Goal: Obtain resource: Obtain resource

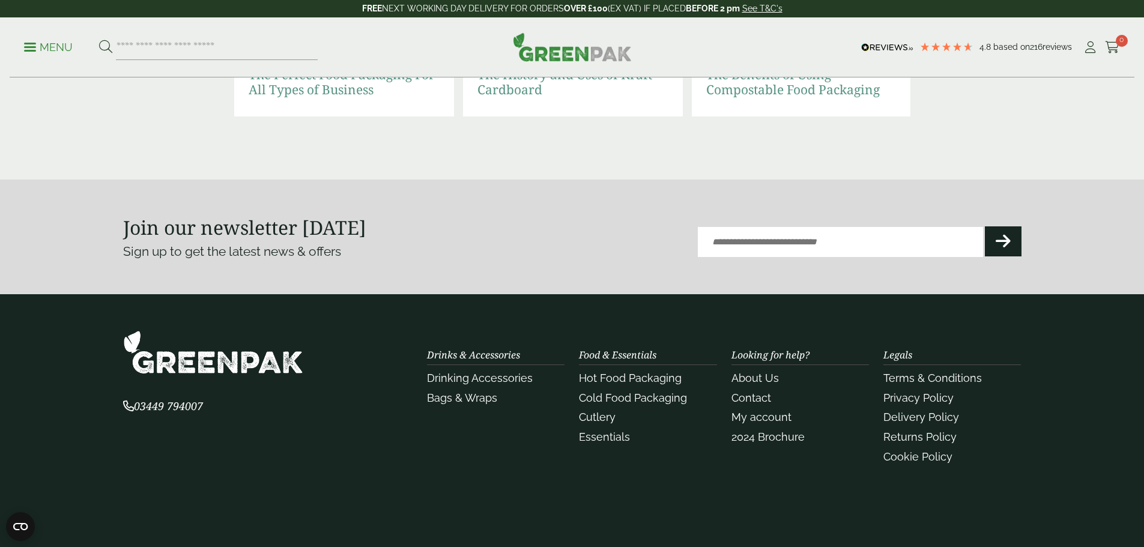
scroll to position [2703, 0]
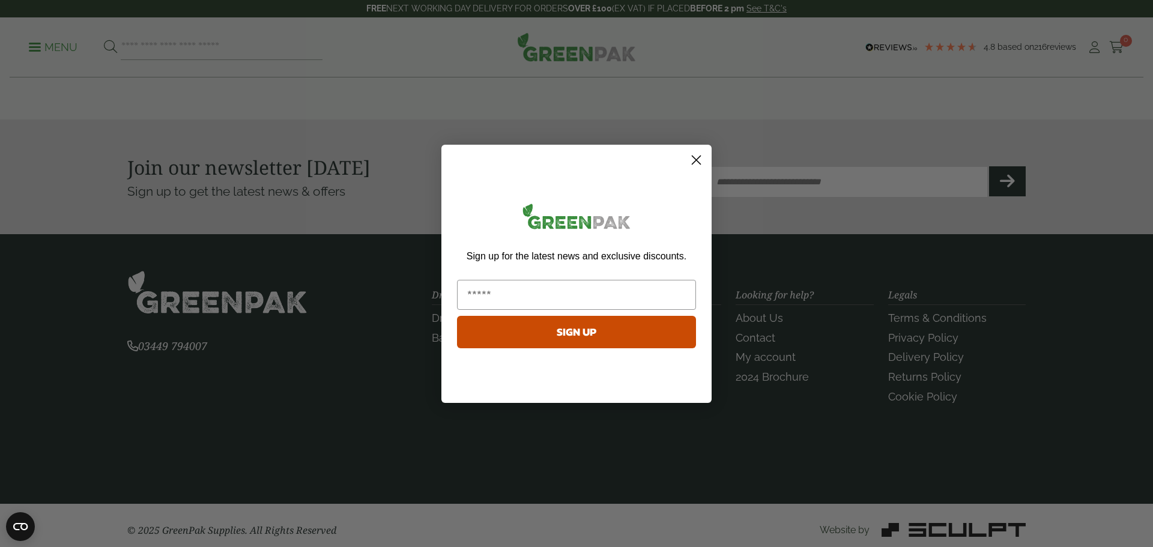
click at [703, 163] on circle "Close dialog" at bounding box center [697, 160] width 20 height 20
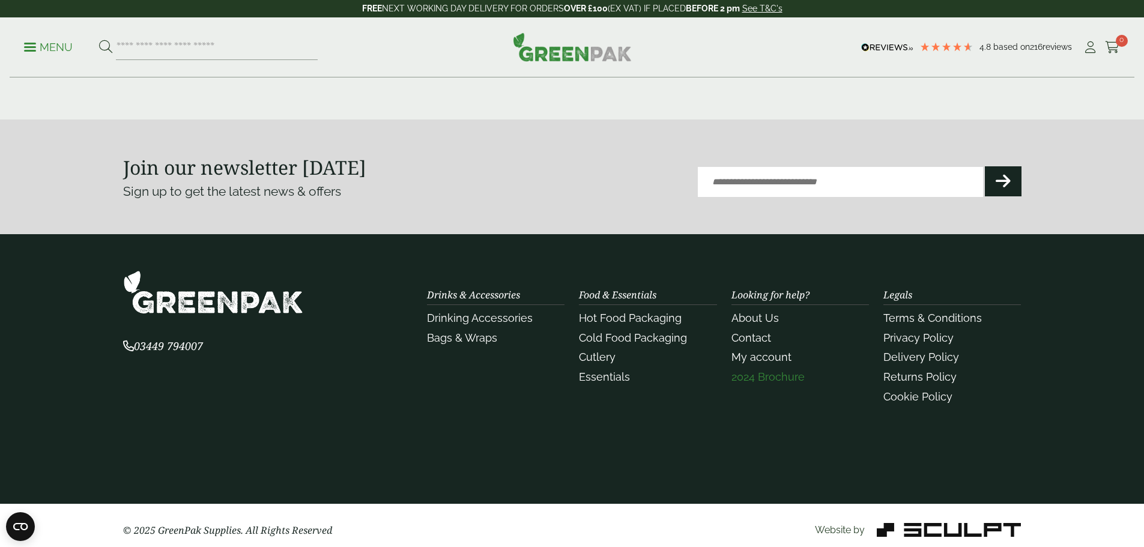
click at [762, 373] on link "2024 Brochure" at bounding box center [768, 377] width 73 height 13
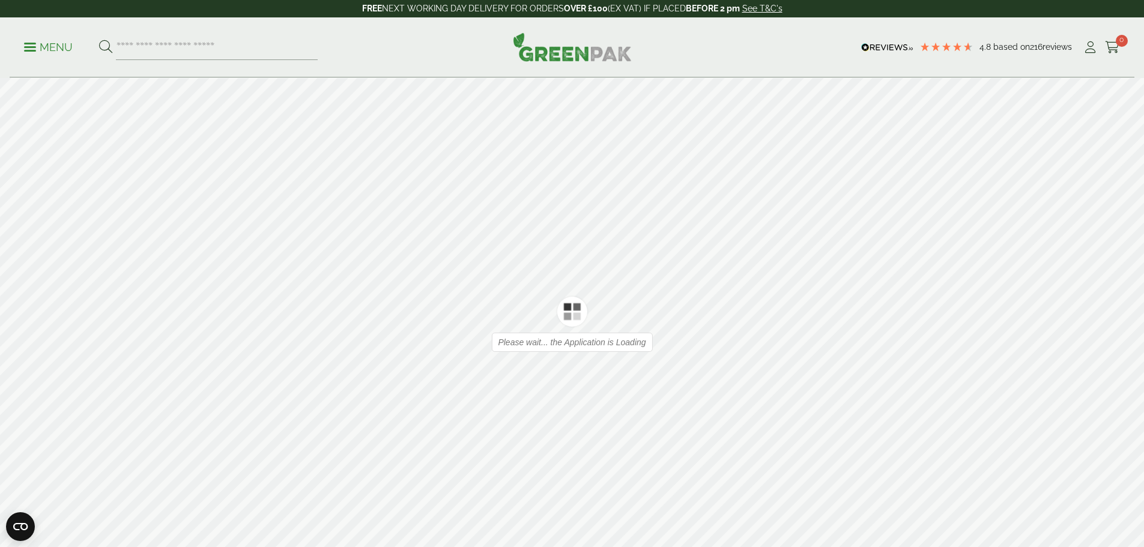
type input "*"
type input "**"
drag, startPoint x: 664, startPoint y: 457, endPoint x: 386, endPoint y: 431, distance: 279.4
click at [393, 433] on div at bounding box center [572, 324] width 1144 height 493
click at [583, 426] on div at bounding box center [572, 324] width 1144 height 493
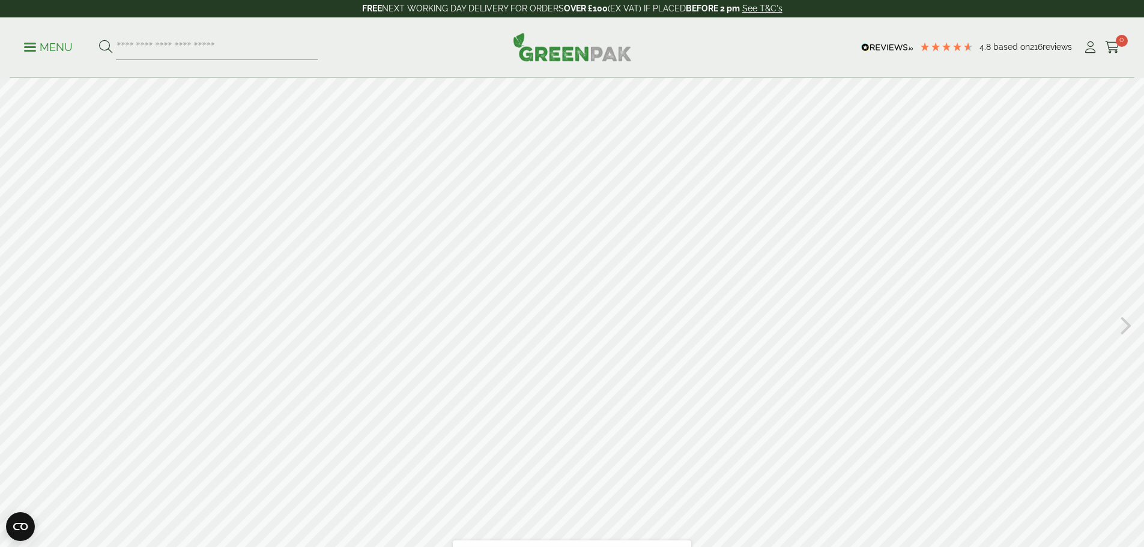
click at [654, 422] on div at bounding box center [572, 324] width 1144 height 493
click at [1131, 329] on icon at bounding box center [1126, 324] width 11 height 31
click at [1130, 329] on icon at bounding box center [1126, 324] width 11 height 31
click at [1131, 321] on icon at bounding box center [1126, 324] width 11 height 31
click at [1129, 323] on icon at bounding box center [1126, 324] width 11 height 31
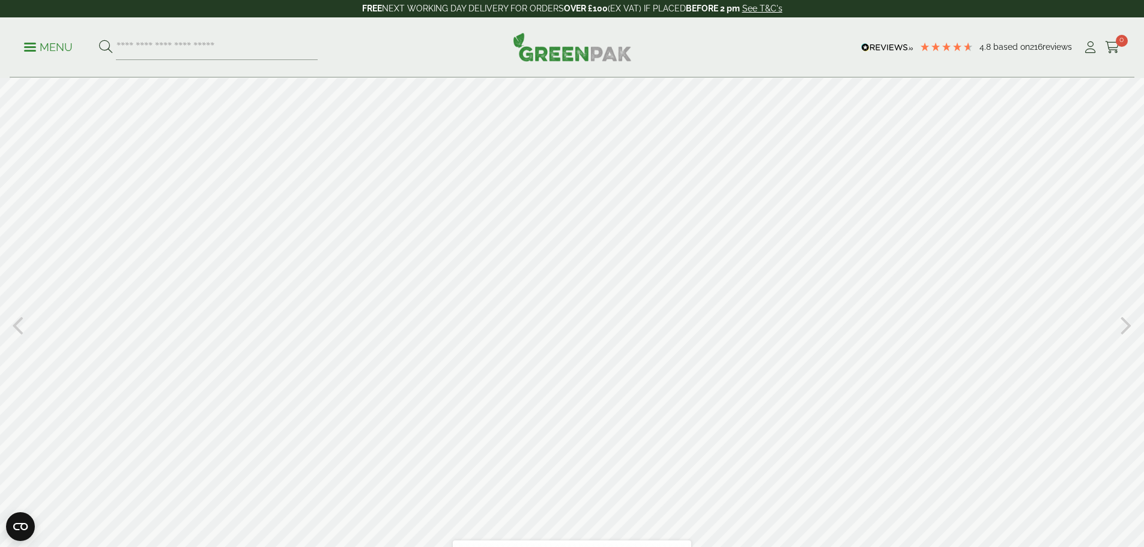
click at [1128, 324] on icon at bounding box center [1126, 324] width 11 height 31
click at [1121, 320] on div "Table of contents Bookmarks Thumbnails Search Share https://greenpak.supplies/b…" at bounding box center [572, 324] width 1144 height 493
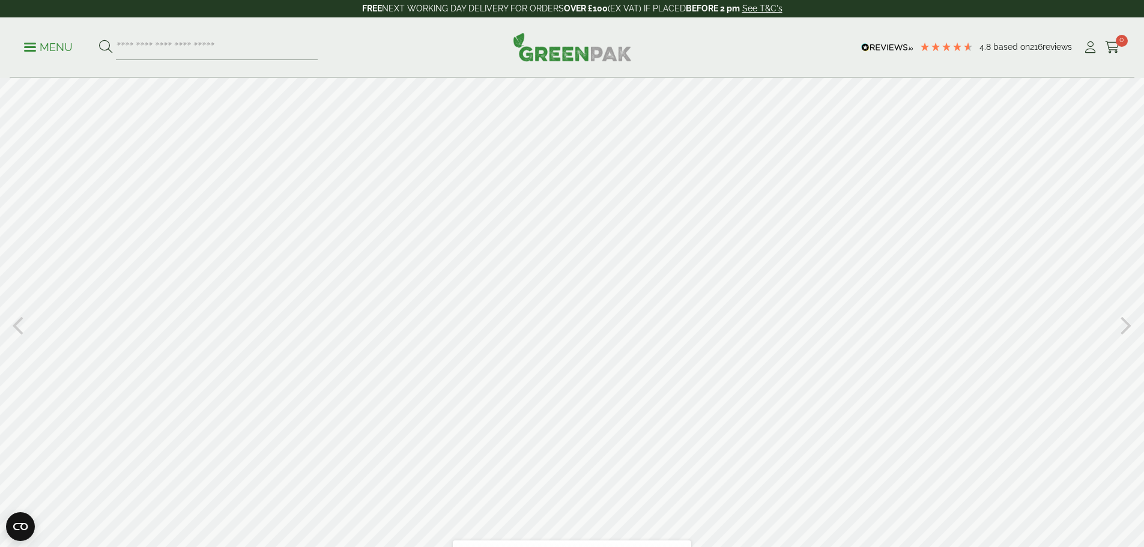
click at [1122, 321] on icon at bounding box center [1126, 324] width 11 height 31
click at [1123, 321] on icon at bounding box center [1126, 324] width 11 height 31
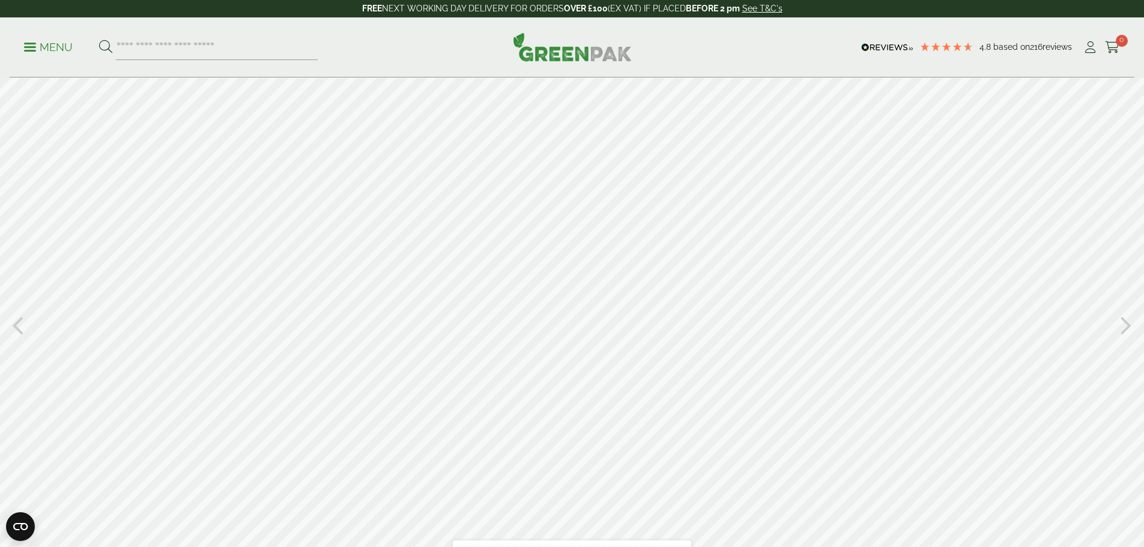
click at [1121, 325] on div "Table of contents Bookmarks Thumbnails Search Share https://greenpak.supplies/b…" at bounding box center [572, 324] width 1144 height 493
click at [1126, 324] on icon at bounding box center [1126, 324] width 11 height 31
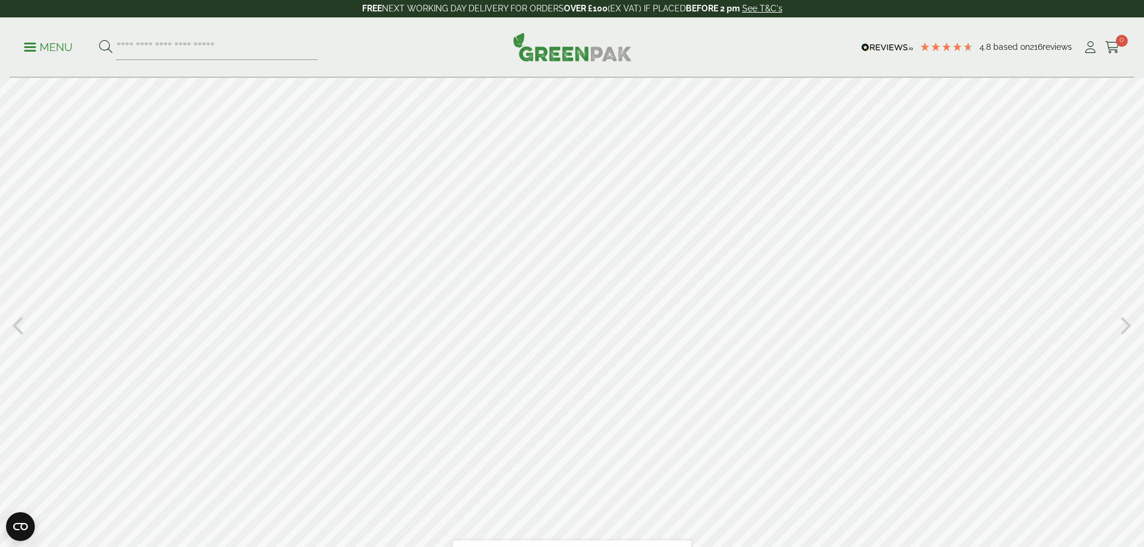
click at [1126, 324] on icon at bounding box center [1126, 324] width 11 height 31
click at [20, 329] on icon at bounding box center [17, 324] width 11 height 31
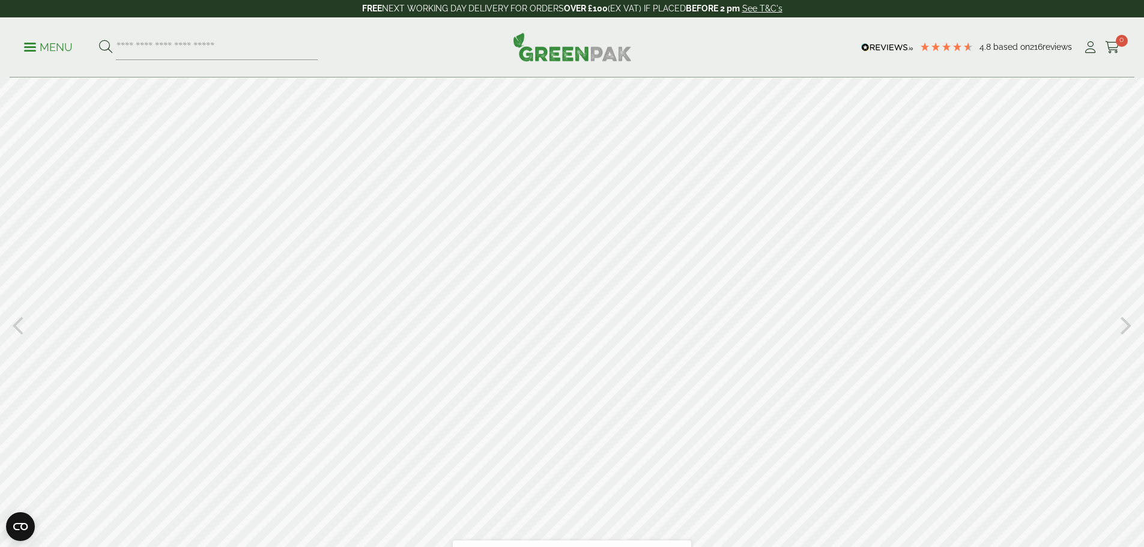
click at [21, 329] on icon at bounding box center [17, 324] width 11 height 31
click at [1099, 230] on div at bounding box center [572, 324] width 1144 height 493
type input "**"
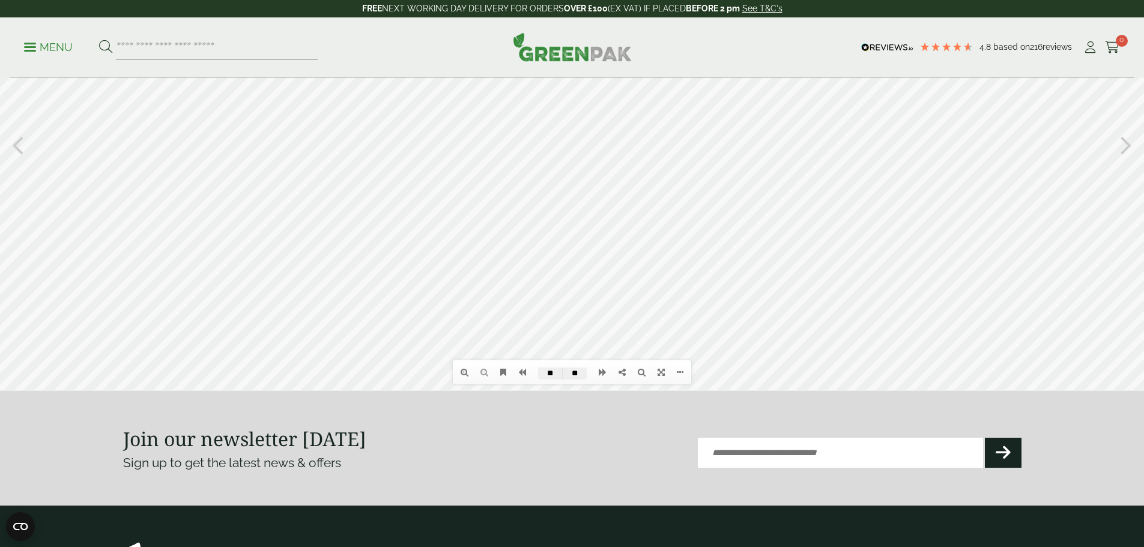
click at [510, 135] on div at bounding box center [572, 144] width 1144 height 493
click at [383, 136] on div at bounding box center [572, 144] width 1144 height 493
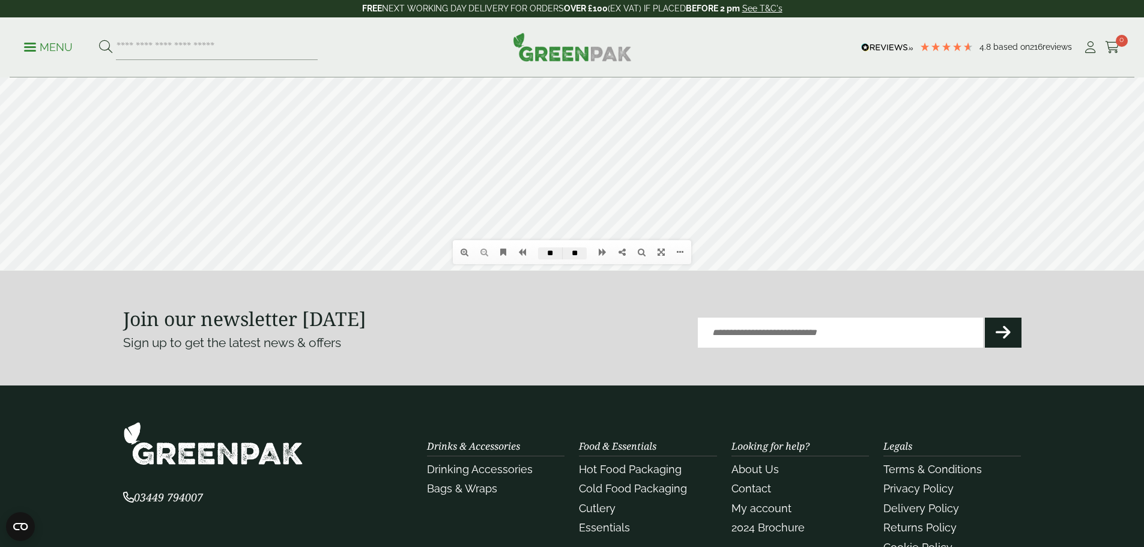
scroll to position [360, 0]
